Goal: Transaction & Acquisition: Book appointment/travel/reservation

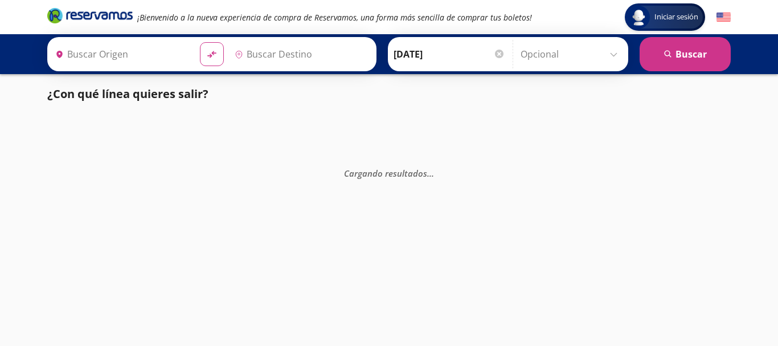
type input "[GEOGRAPHIC_DATA], [GEOGRAPHIC_DATA]"
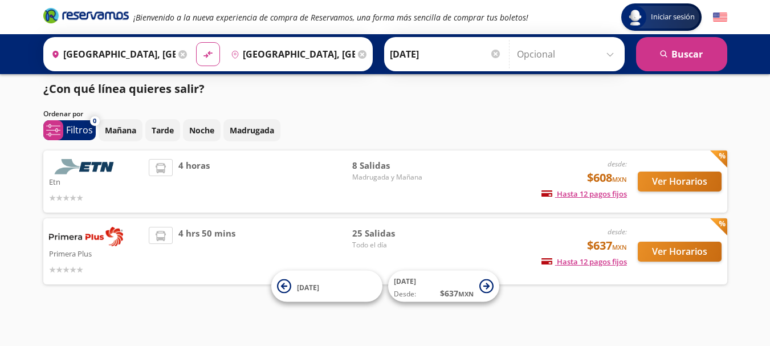
scroll to position [6, 0]
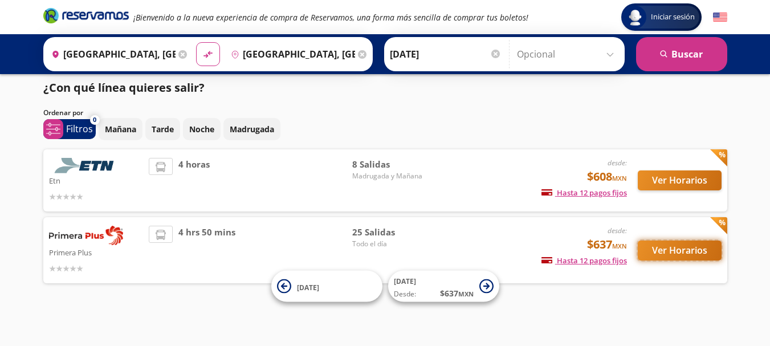
click at [699, 251] on button "Ver Horarios" at bounding box center [679, 250] width 84 height 20
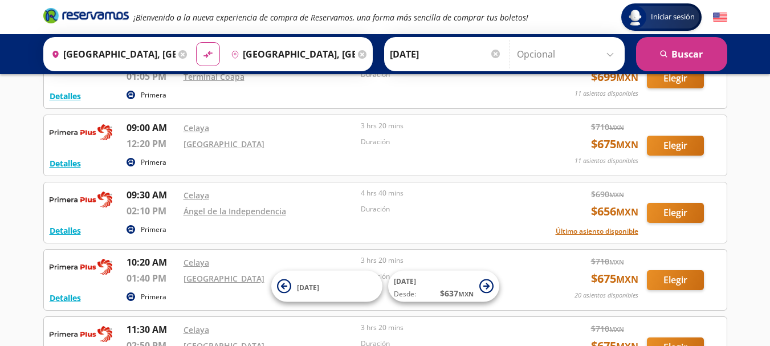
scroll to position [1025, 0]
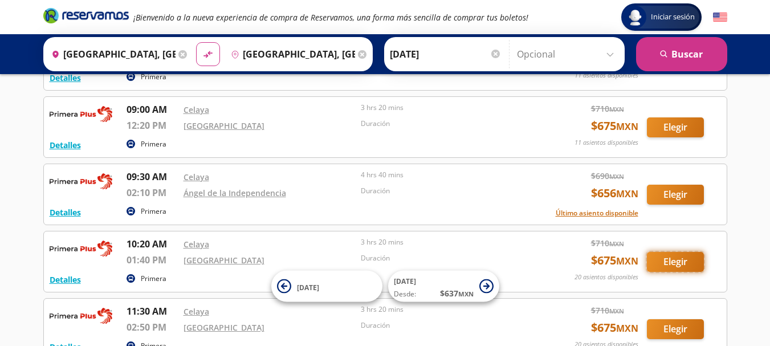
click at [680, 252] on button "Elegir" at bounding box center [675, 262] width 57 height 20
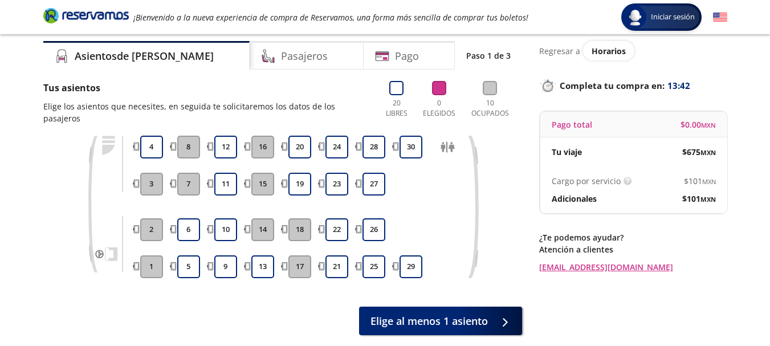
scroll to position [57, 0]
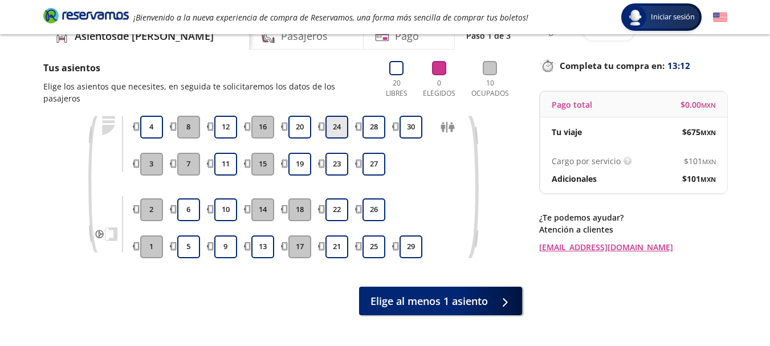
click at [338, 116] on button "24" at bounding box center [336, 127] width 23 height 23
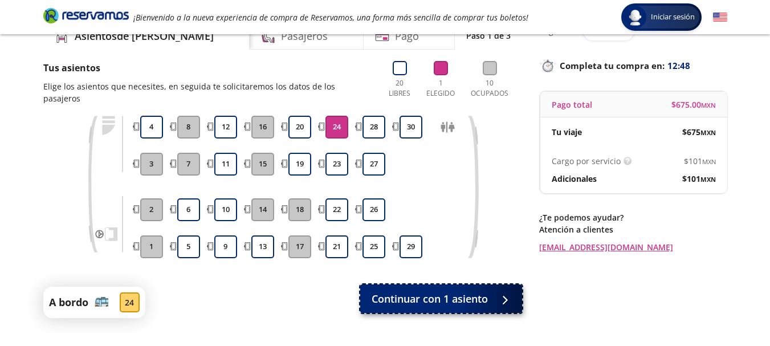
click at [470, 291] on span "Continuar con 1 asiento" at bounding box center [429, 298] width 116 height 15
